Goal: Check status: Check status

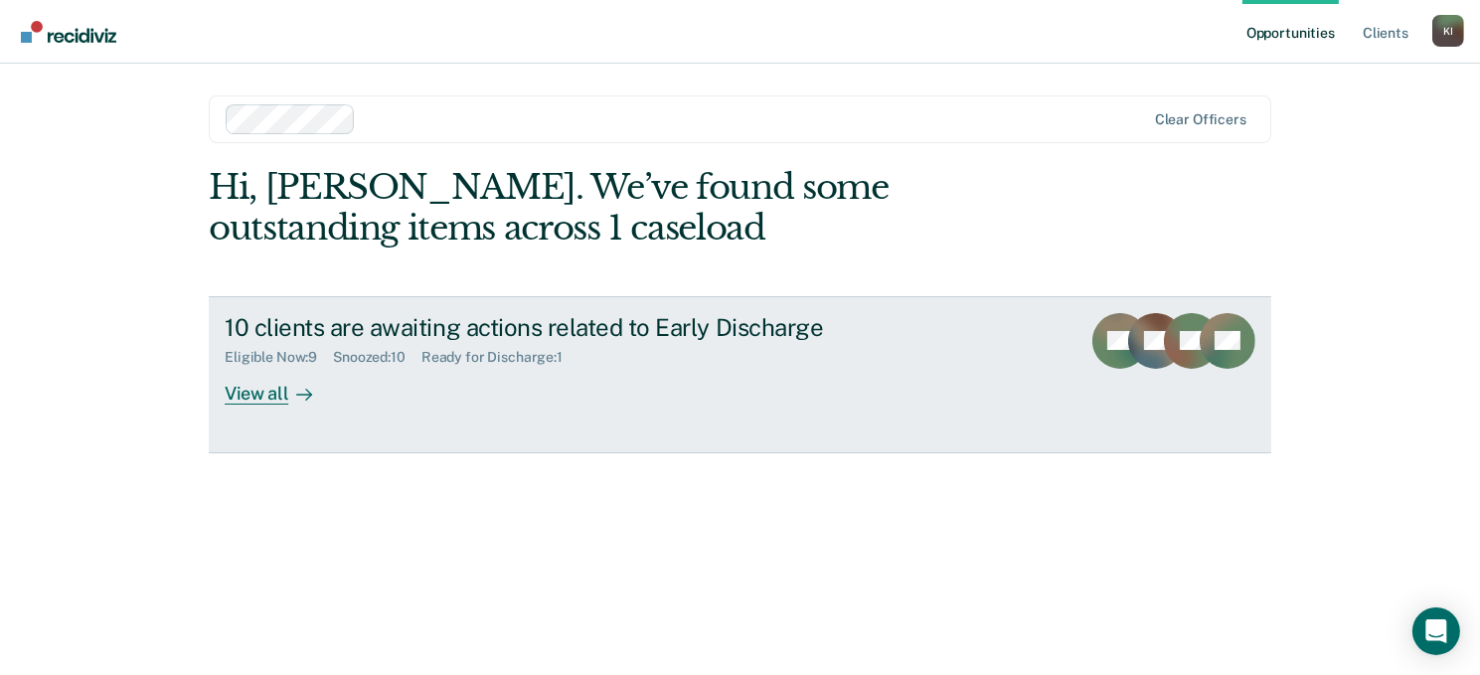
click at [471, 356] on div "Ready for Discharge : 1" at bounding box center [499, 357] width 157 height 17
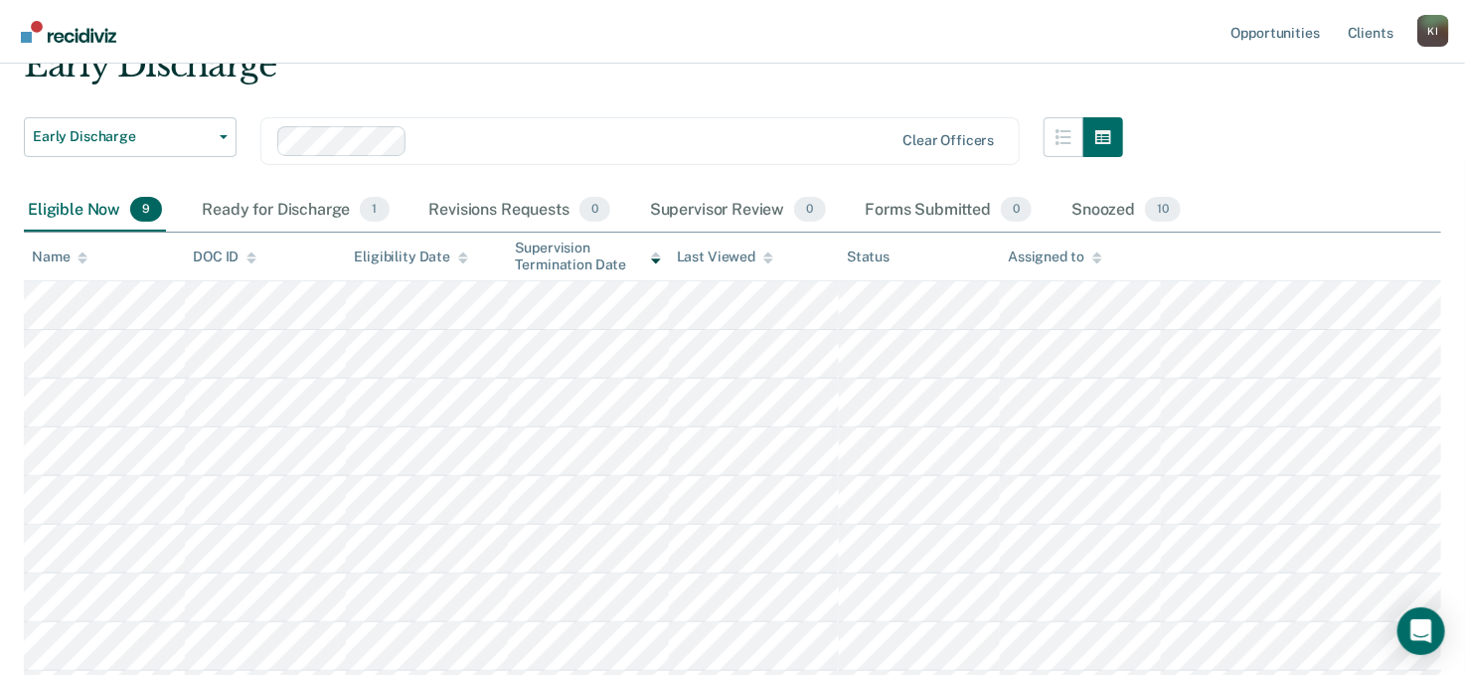
scroll to position [80, 0]
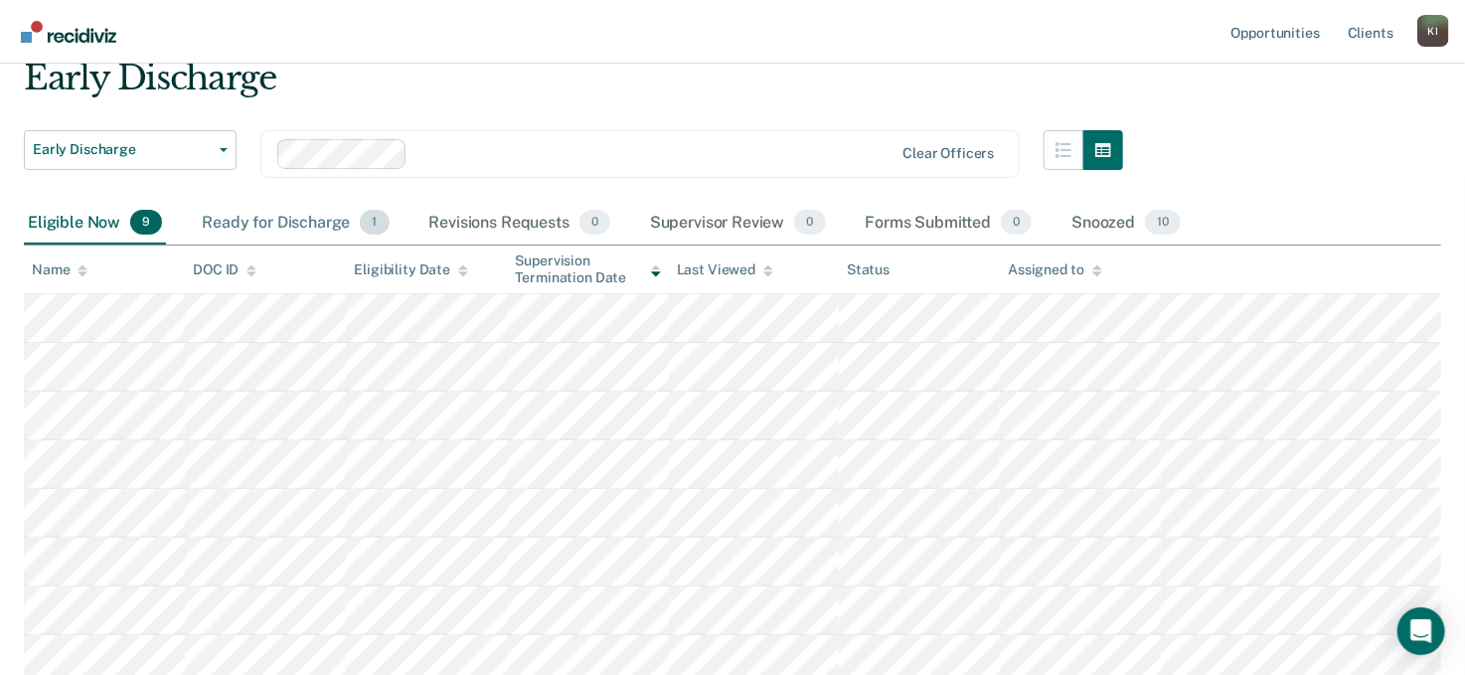
click at [373, 220] on span "1" at bounding box center [374, 223] width 29 height 26
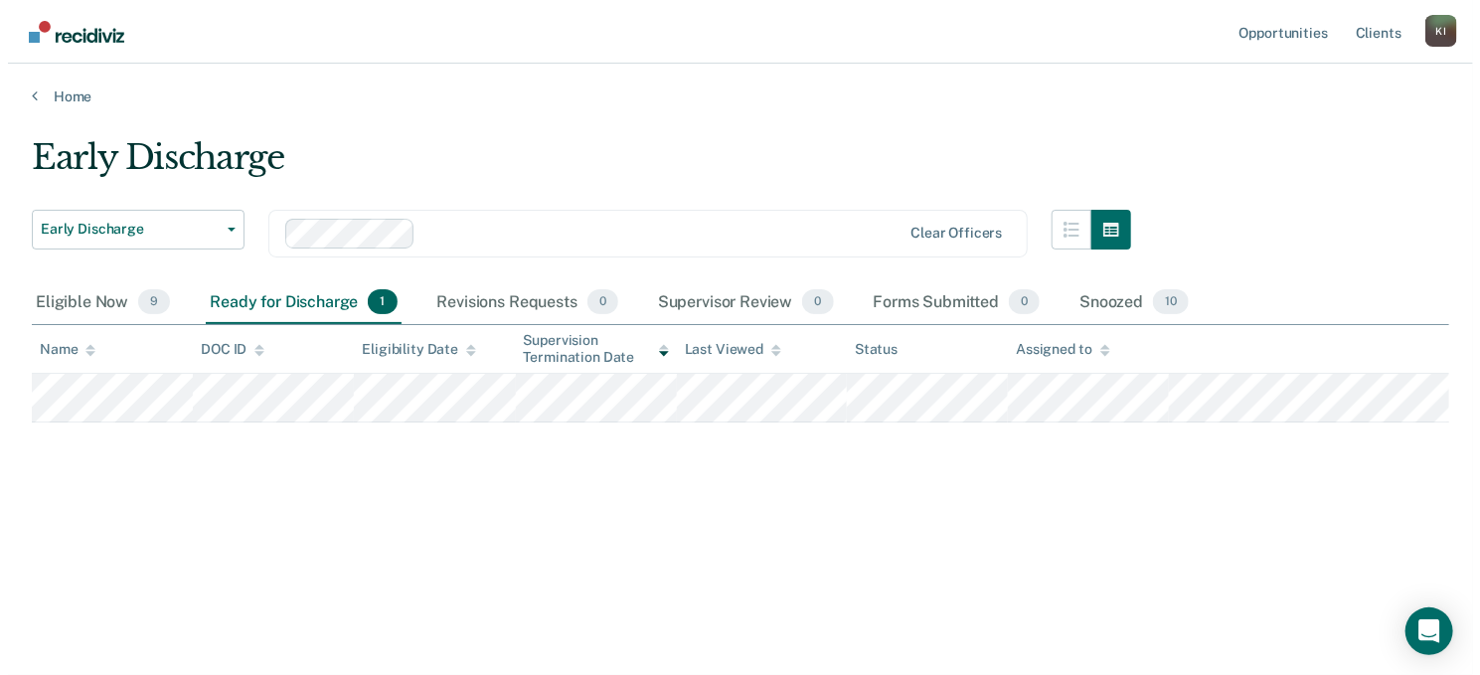
scroll to position [0, 0]
